Goal: Navigation & Orientation: Find specific page/section

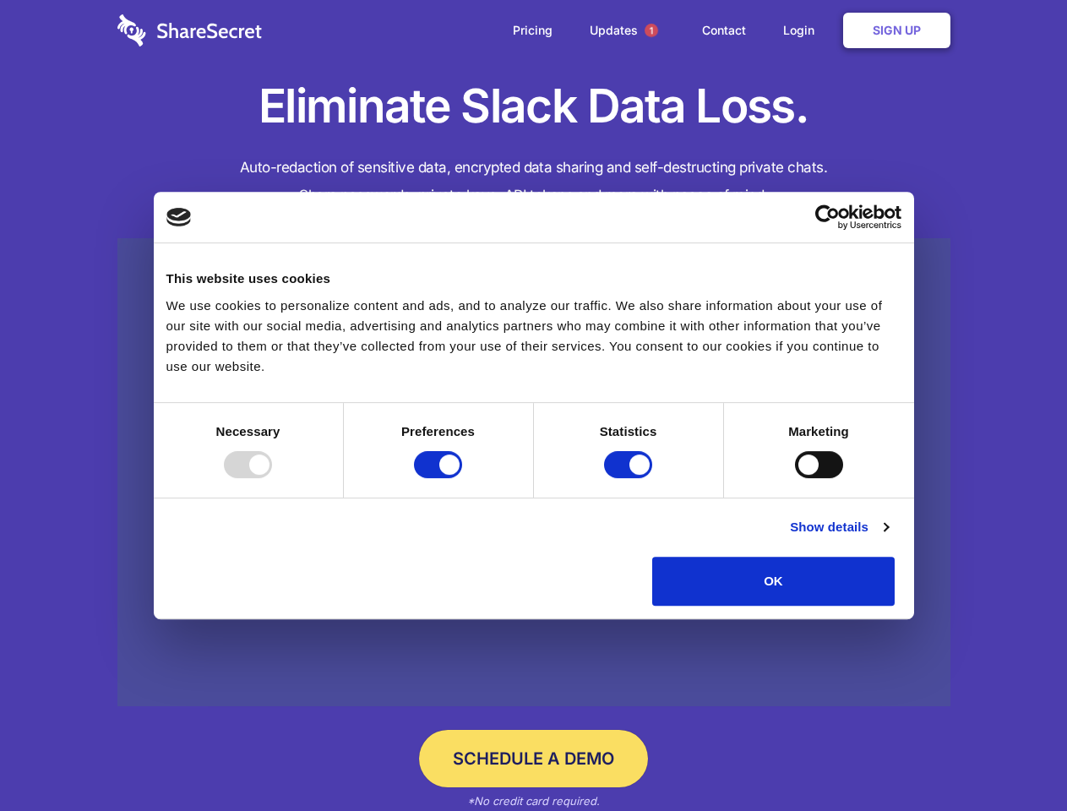
click at [272, 478] on div at bounding box center [248, 464] width 48 height 27
click at [462, 478] on input "Preferences" at bounding box center [438, 464] width 48 height 27
checkbox input "false"
click at [630, 478] on input "Statistics" at bounding box center [628, 464] width 48 height 27
checkbox input "false"
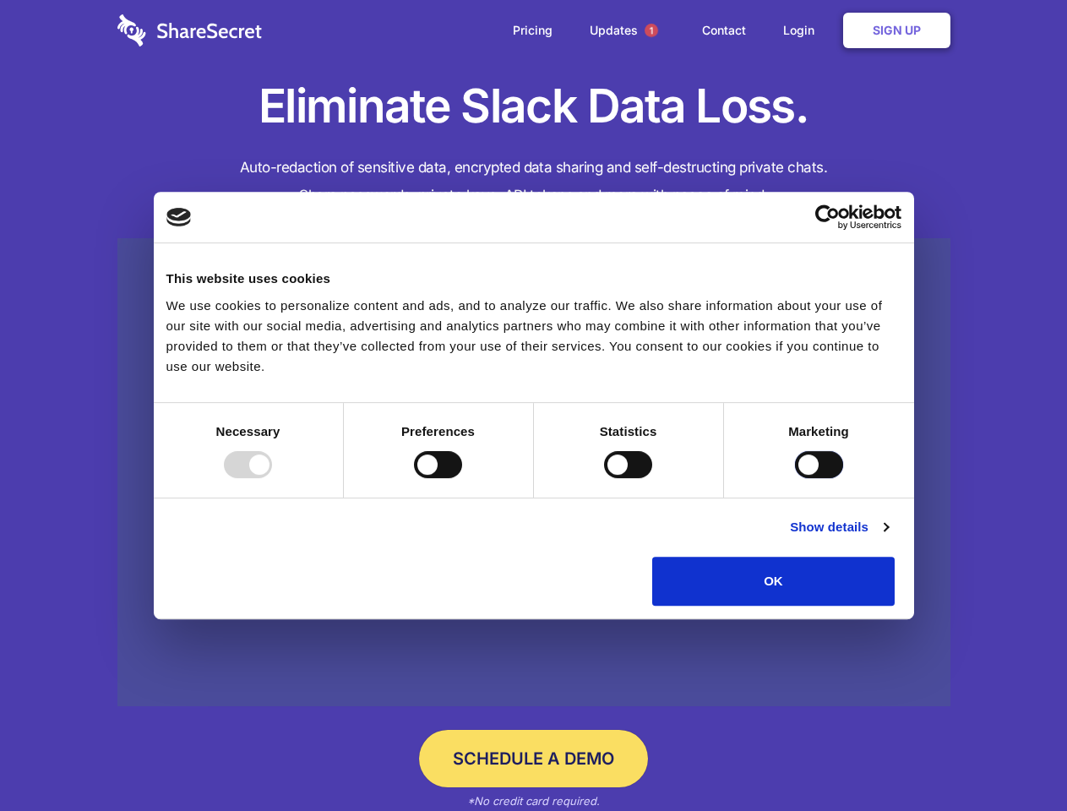
click at [795, 478] on input "Marketing" at bounding box center [819, 464] width 48 height 27
checkbox input "true"
click at [888, 537] on link "Show details" at bounding box center [839, 527] width 98 height 20
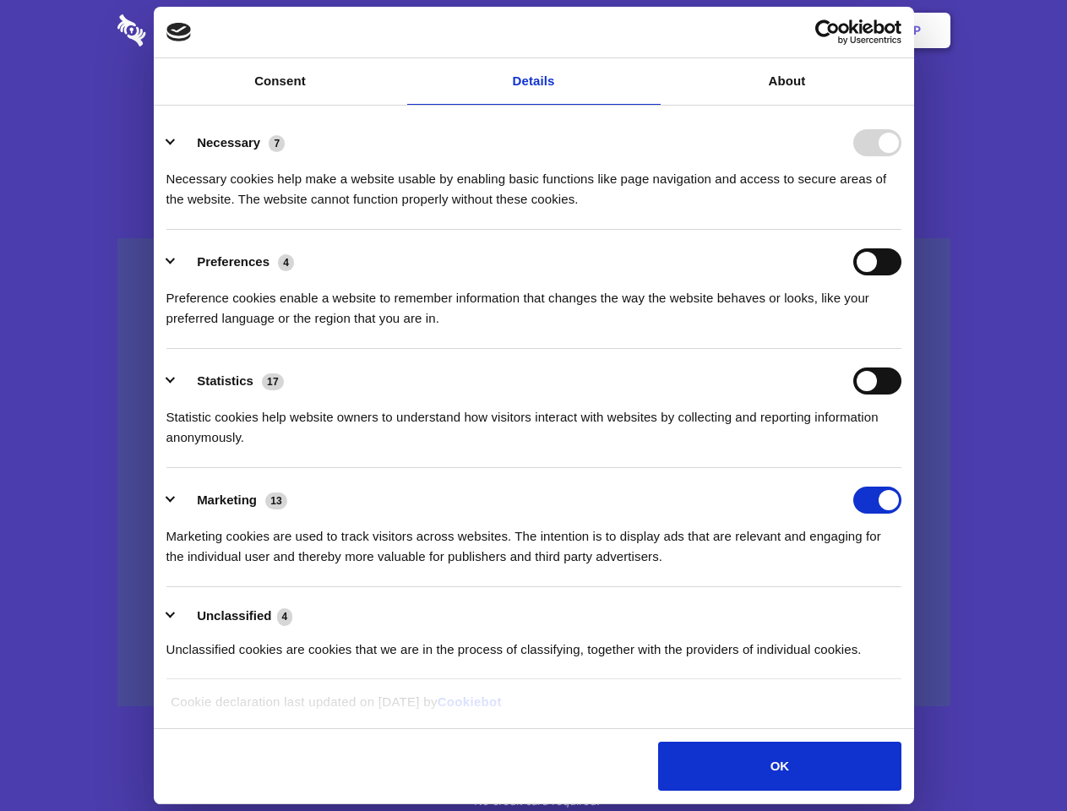
click at [902, 210] on div "Necessary cookies help make a website usable by enabling basic functions like p…" at bounding box center [533, 182] width 735 height 53
click at [651, 30] on span "1" at bounding box center [652, 31] width 14 height 14
